Goal: Information Seeking & Learning: Learn about a topic

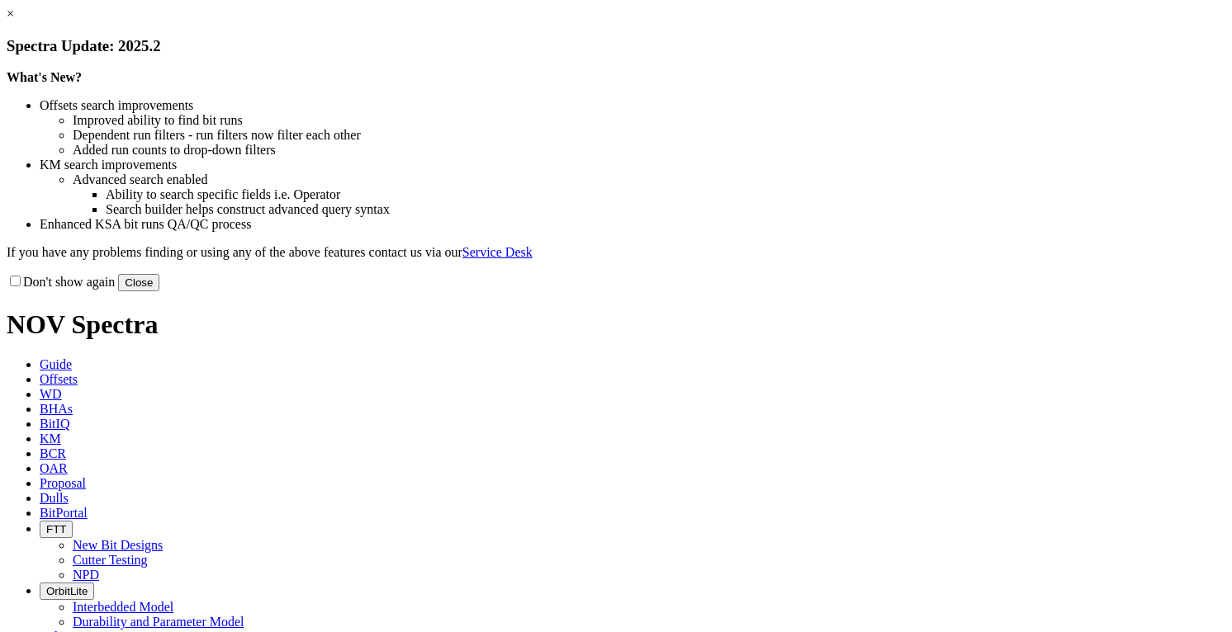
click at [922, 291] on div "Don't show again Close" at bounding box center [616, 282] width 1218 height 18
click at [159, 291] on button "Close" at bounding box center [138, 282] width 41 height 17
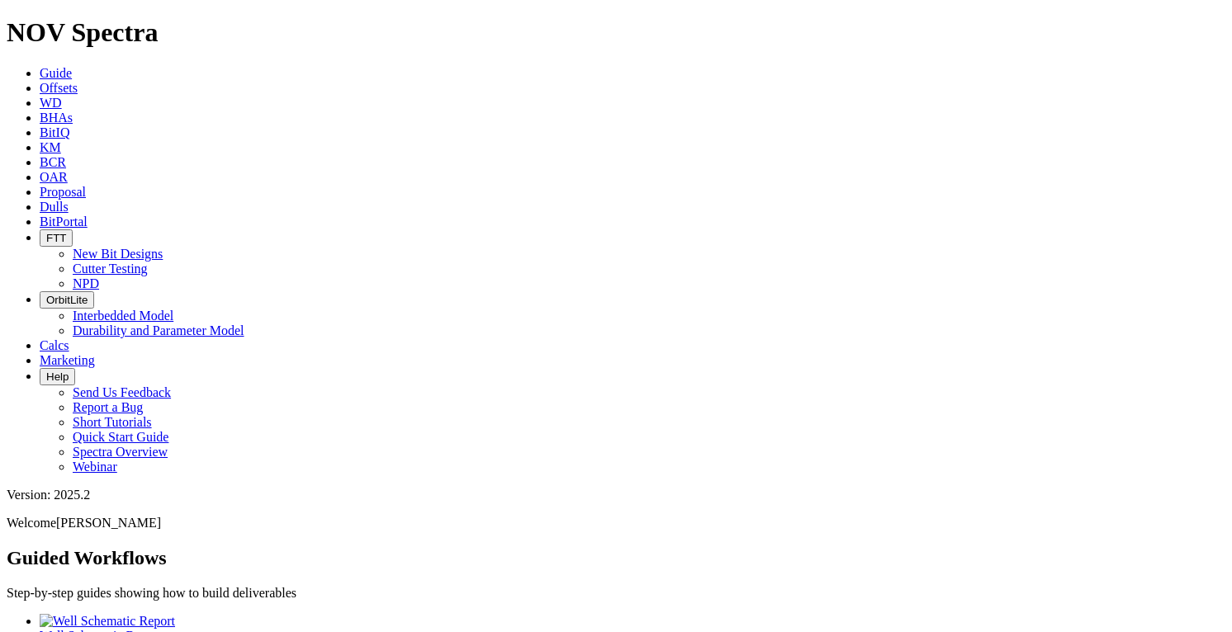
click at [78, 81] on span "Offsets" at bounding box center [59, 88] width 38 height 14
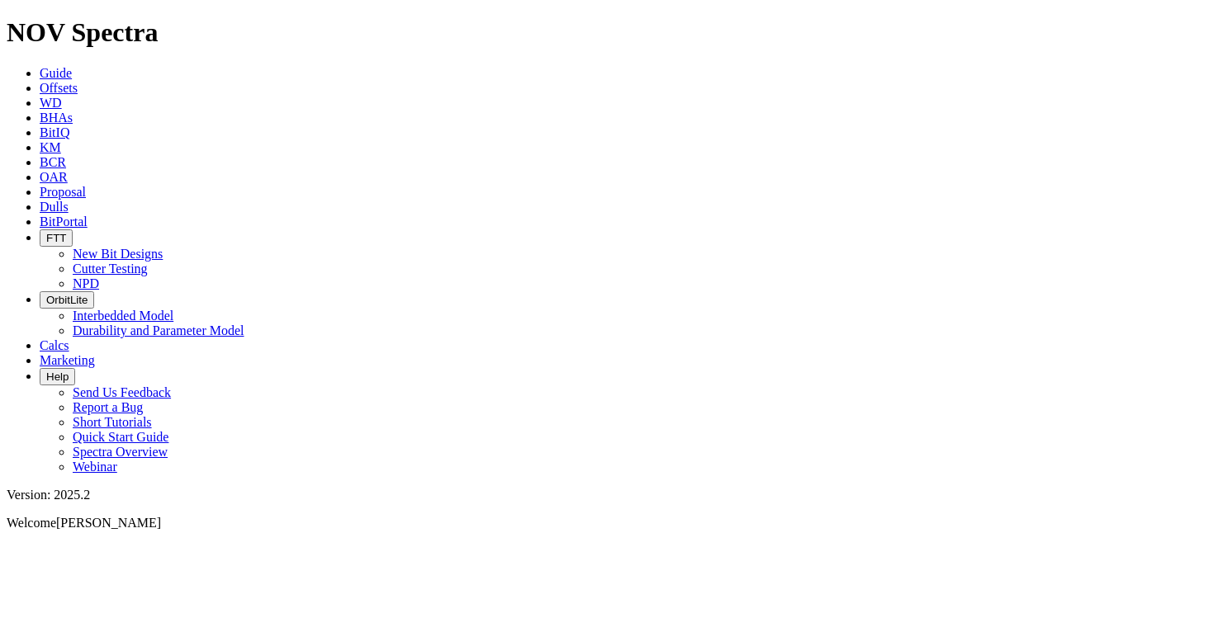
click at [227, 544] on div at bounding box center [616, 544] width 1218 height 0
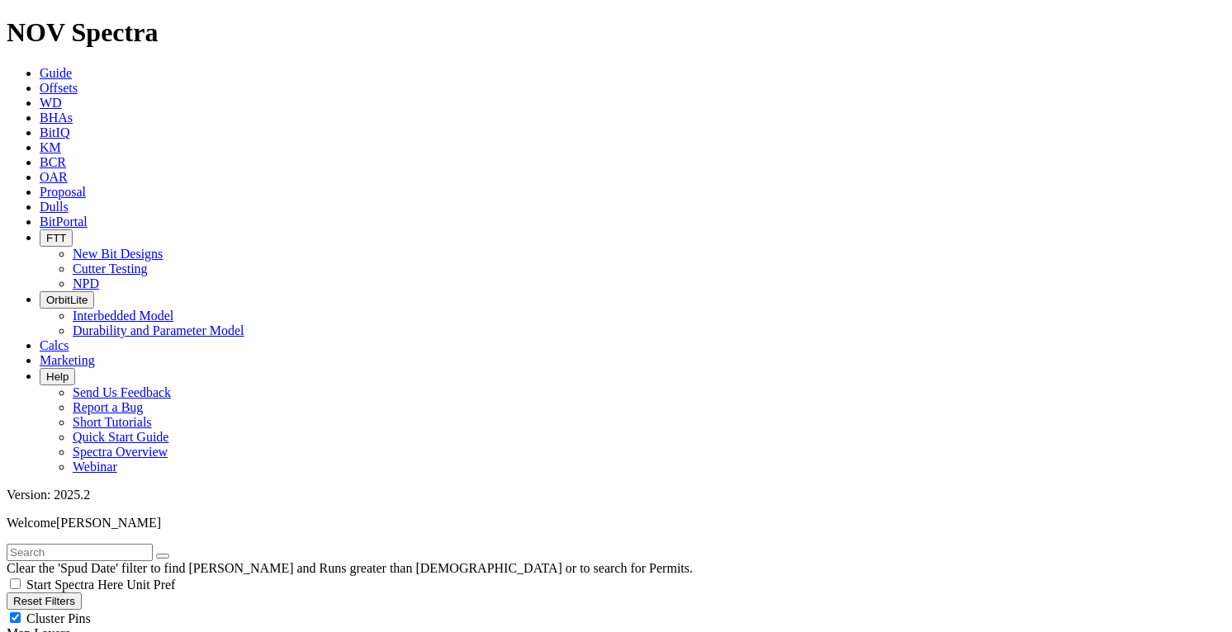
scroll to position [264, 0]
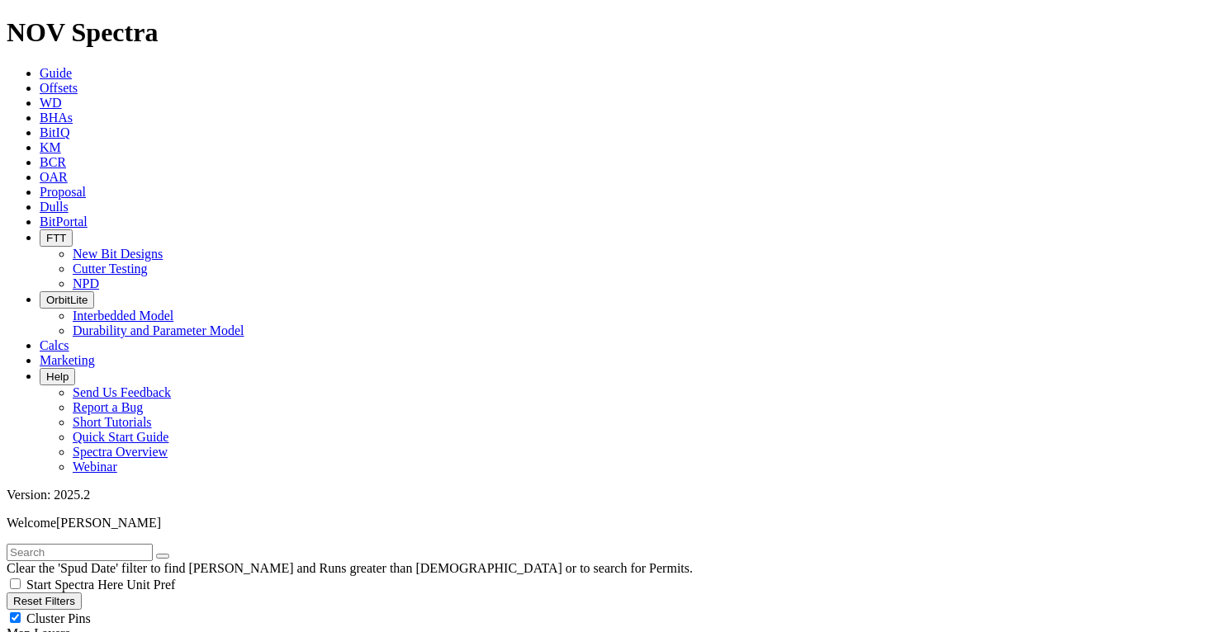
type input "[DATE]"
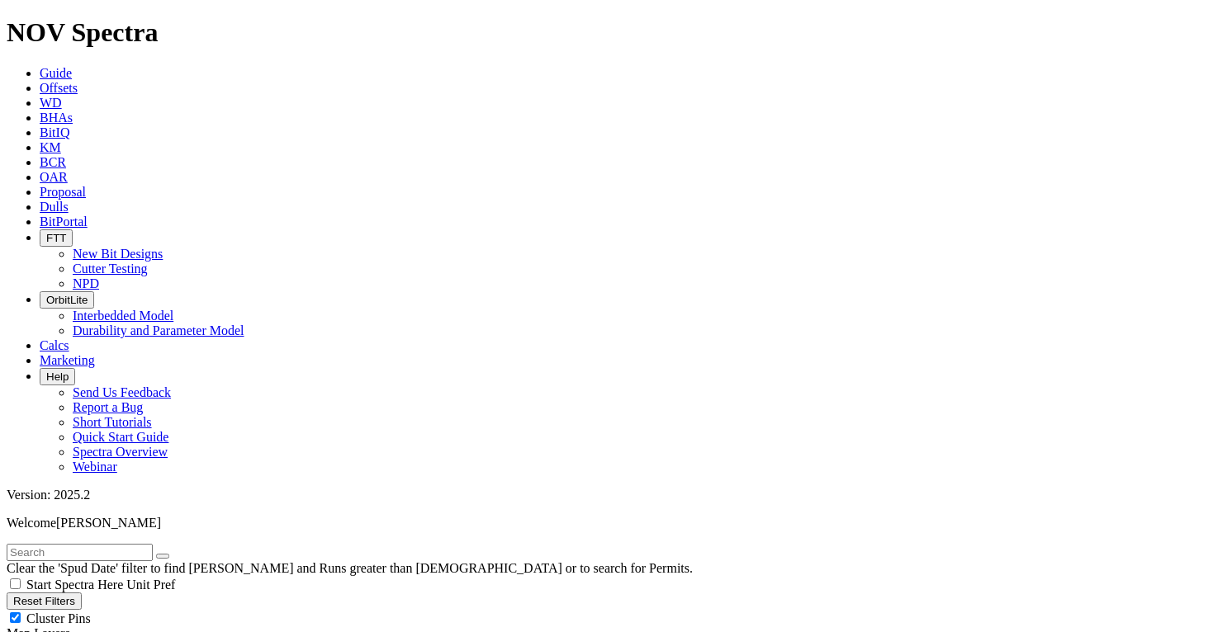
scroll to position [198, 0]
click at [50, 544] on input "text" at bounding box center [80, 552] width 146 height 17
click at [248, 610] on div "Cluster Pins" at bounding box center [616, 618] width 1218 height 17
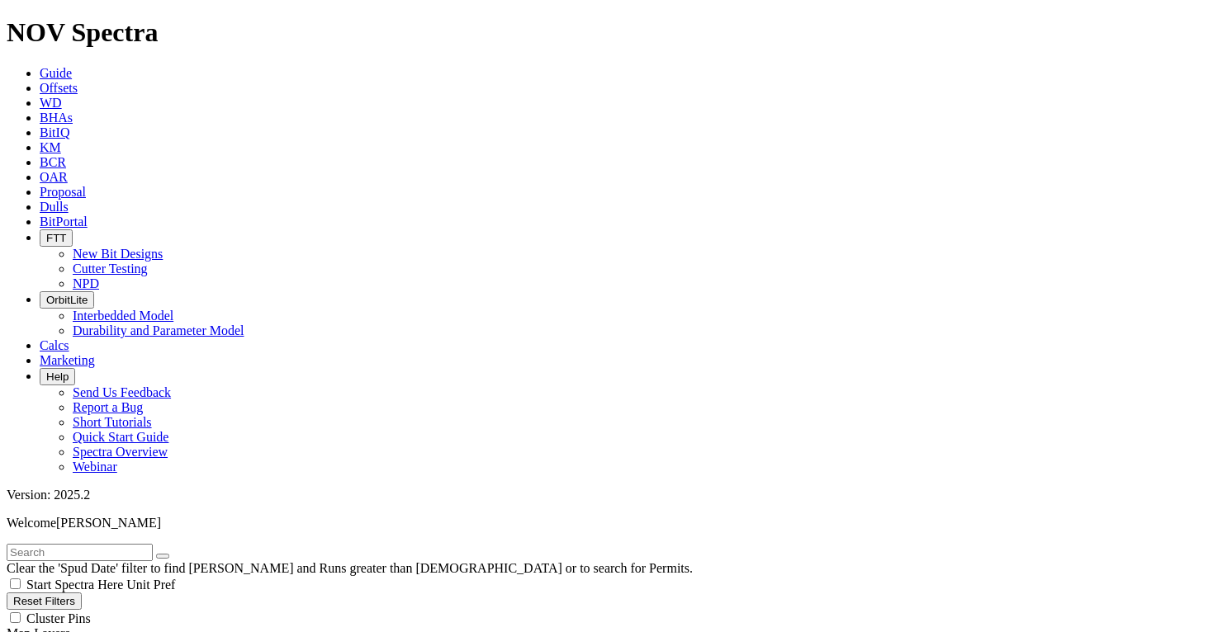
checkbox input "false"
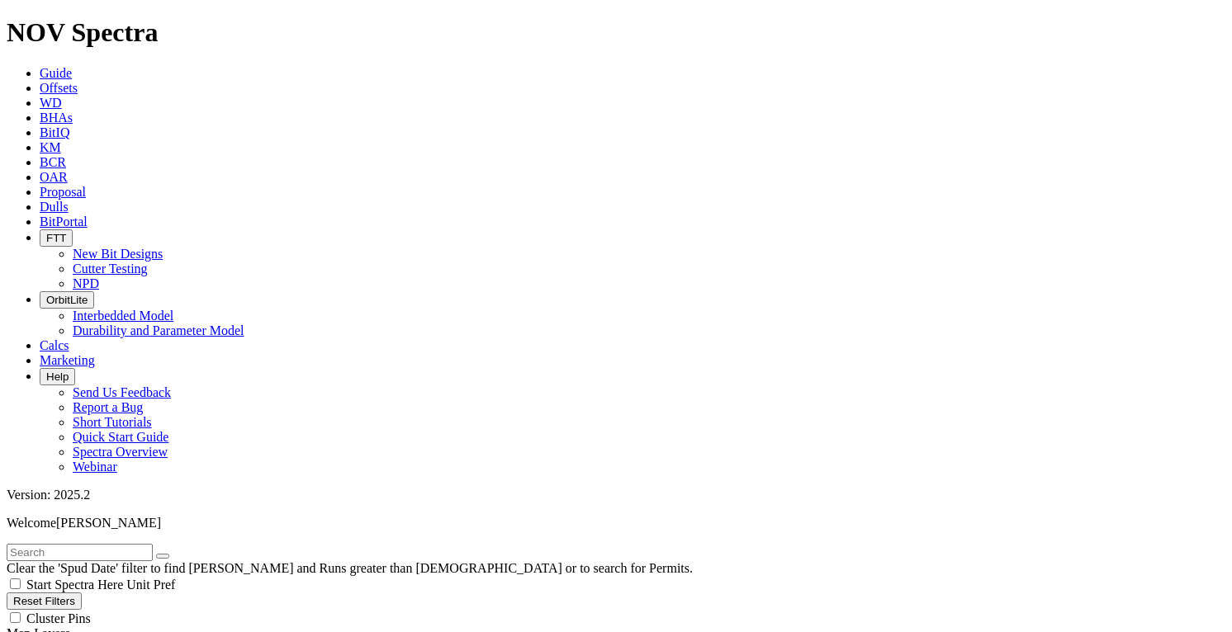
scroll to position [3791, 0]
select select
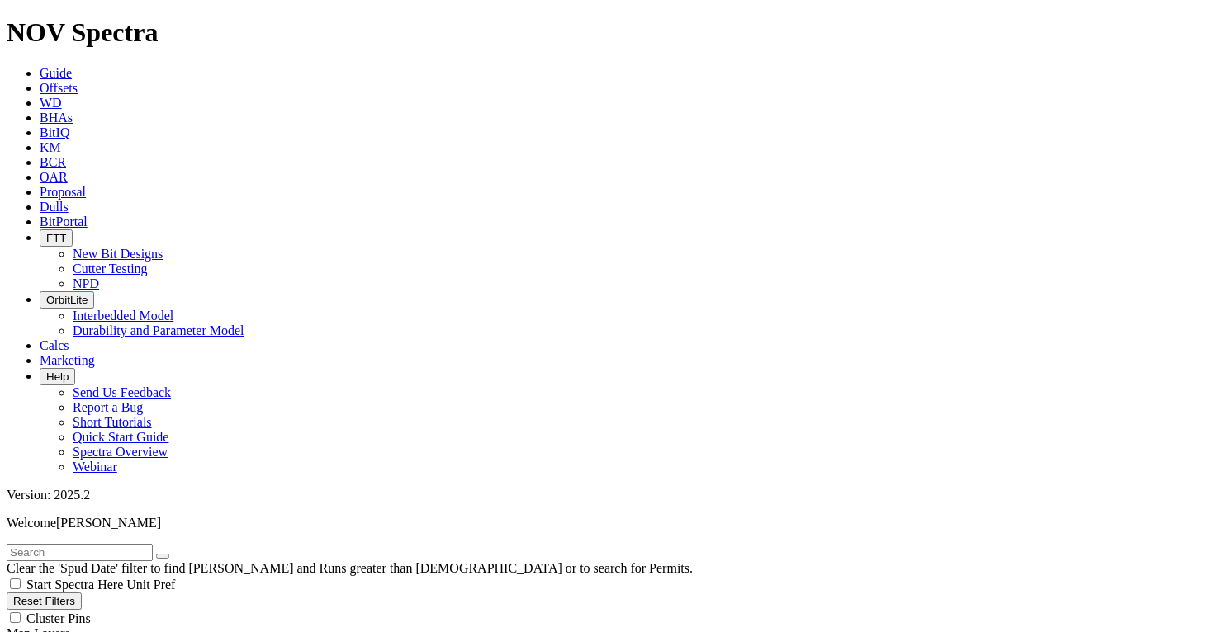
scroll to position [18530, 0]
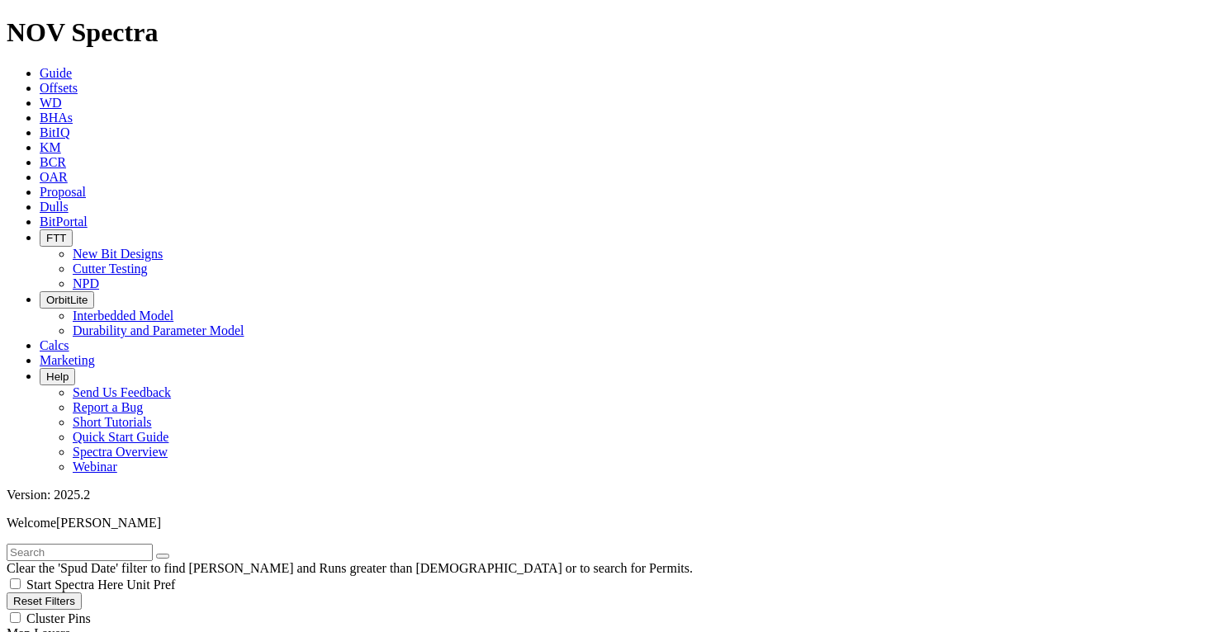
scroll to position [2196, 0]
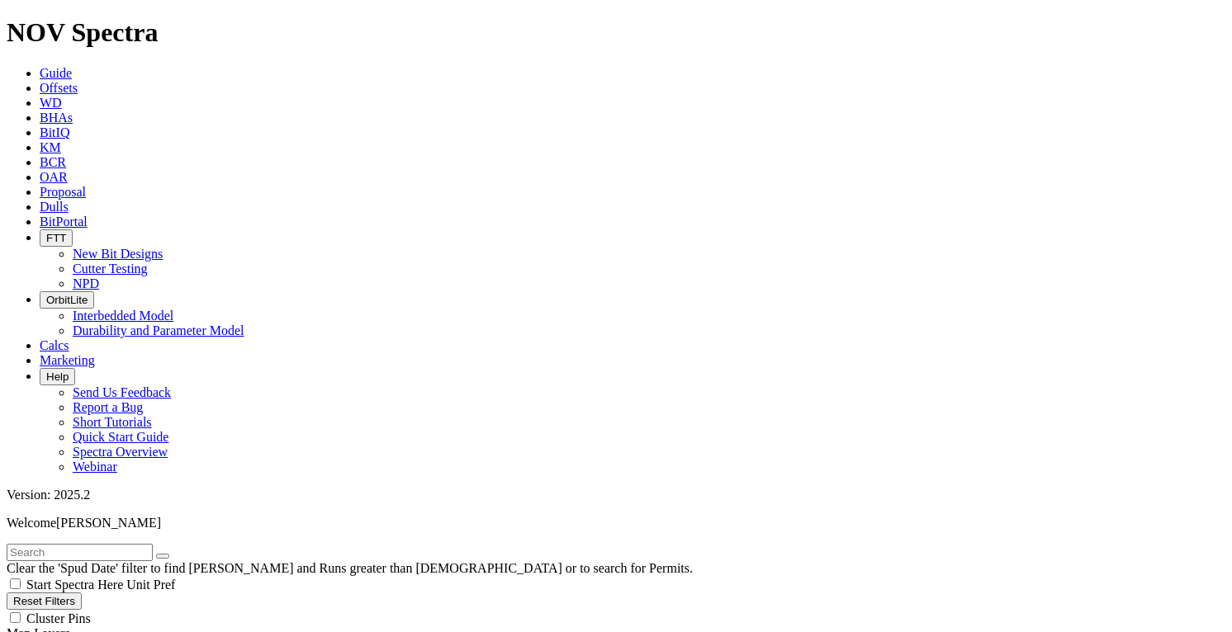
scroll to position [1783, 0]
drag, startPoint x: 1118, startPoint y: 117, endPoint x: 1116, endPoint y: 168, distance: 51.2
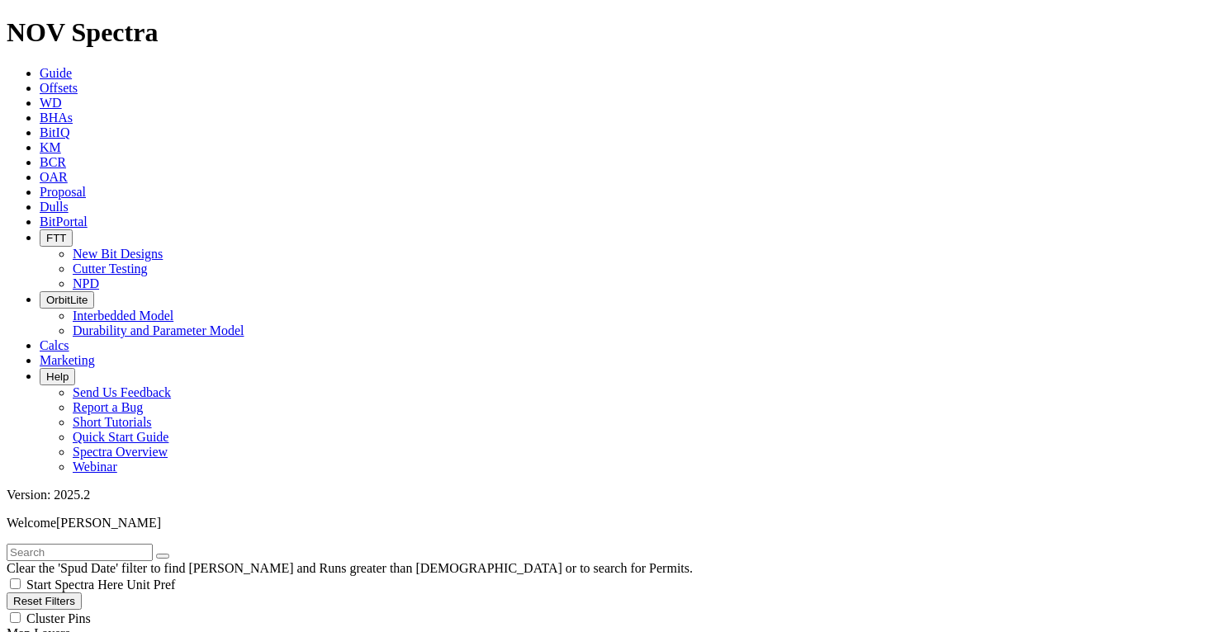
scroll to position [2196, 0]
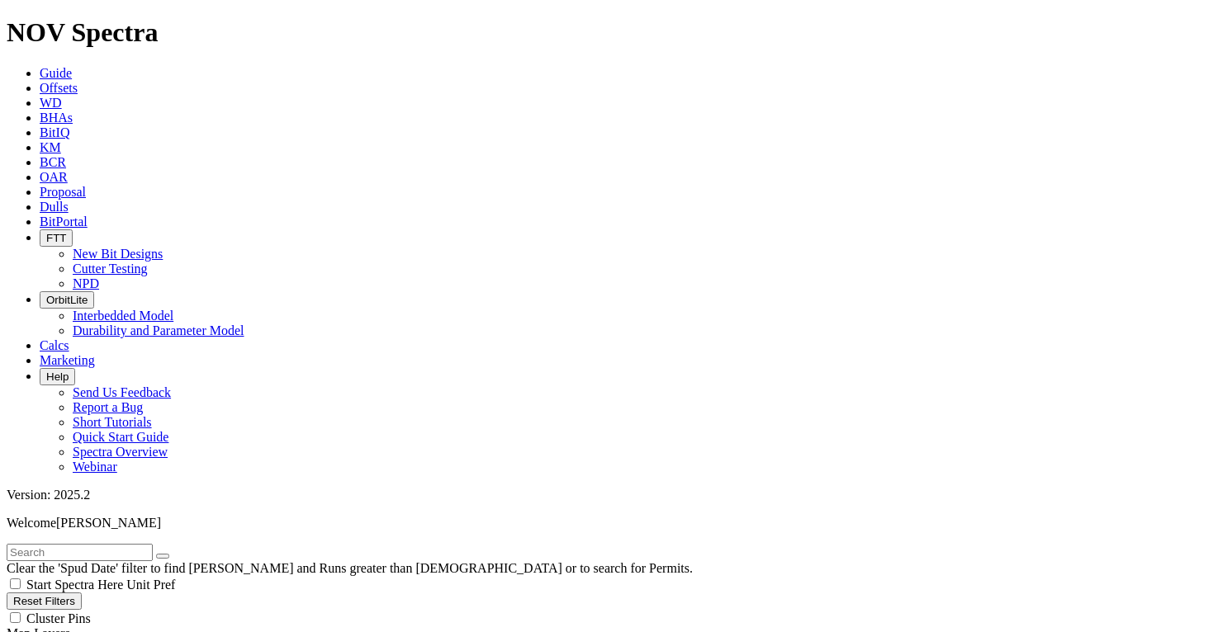
scroll to position [0, 0]
